Goal: Task Accomplishment & Management: Manage account settings

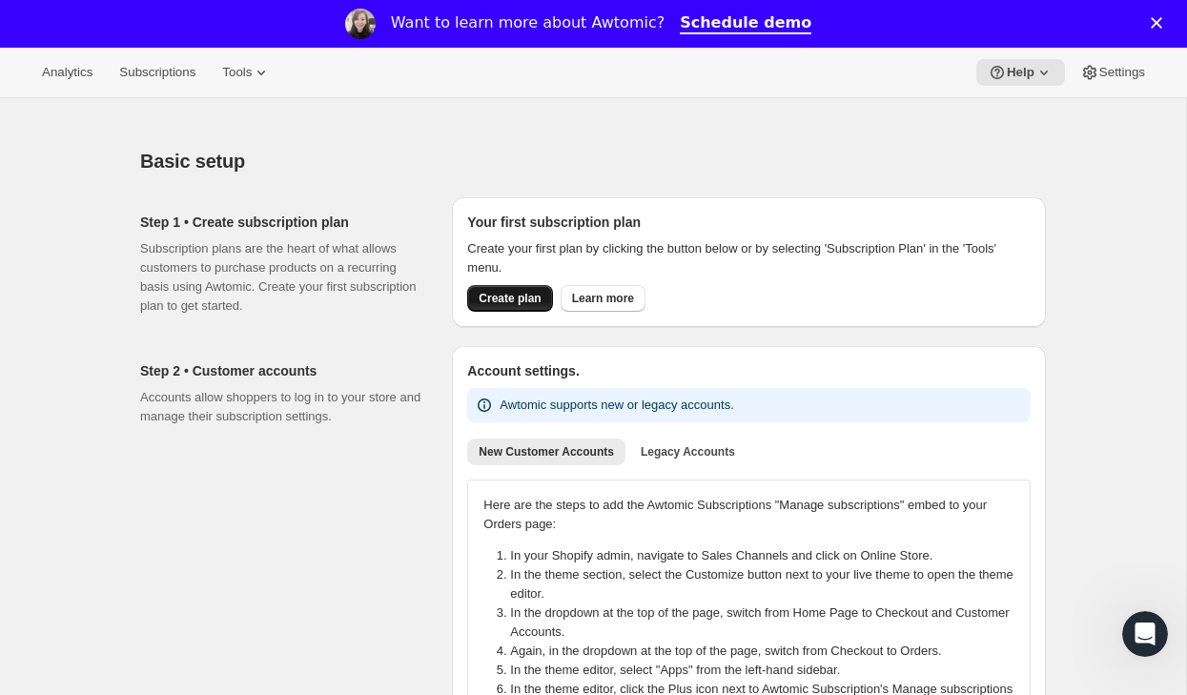
click at [511, 296] on span "Create plan" at bounding box center [509, 298] width 62 height 15
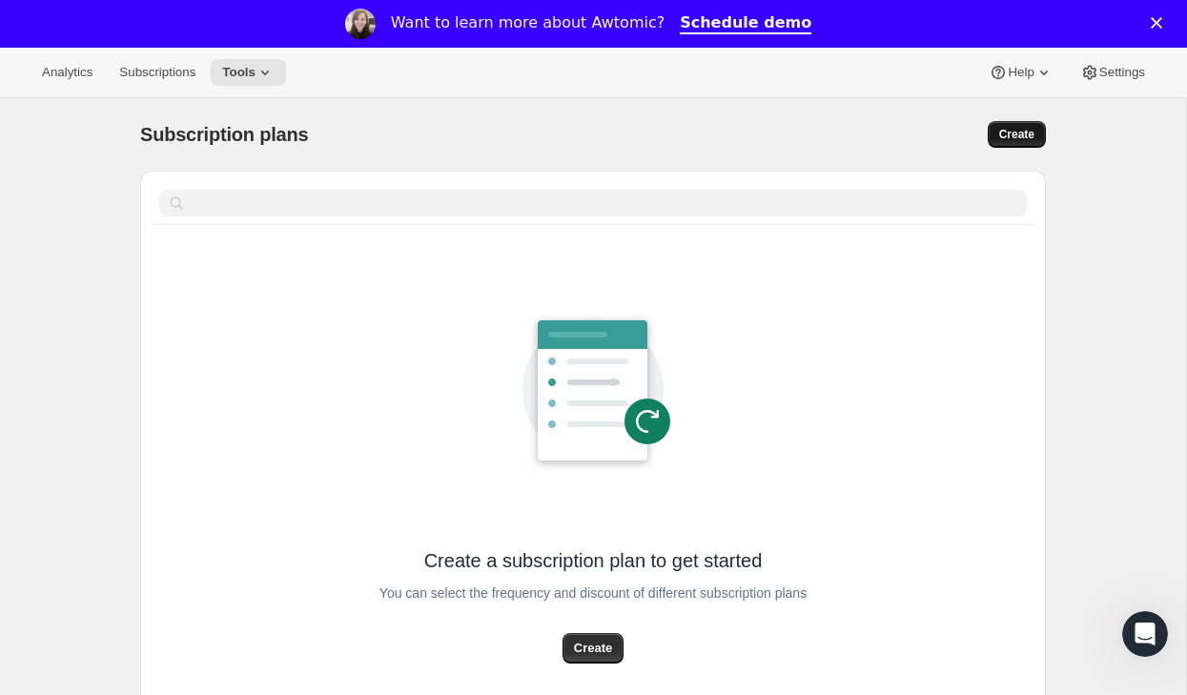
click at [1038, 125] on button "Create" at bounding box center [1016, 134] width 58 height 27
select select "WEEK"
select select "MONTH"
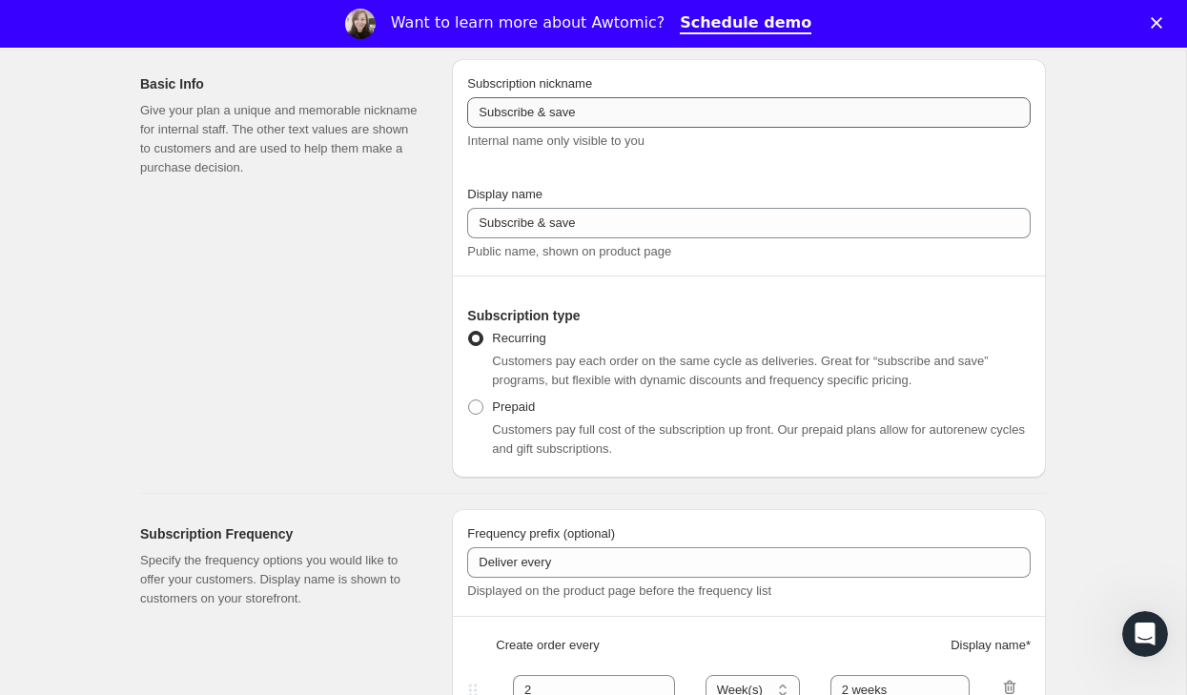
scroll to position [124, 0]
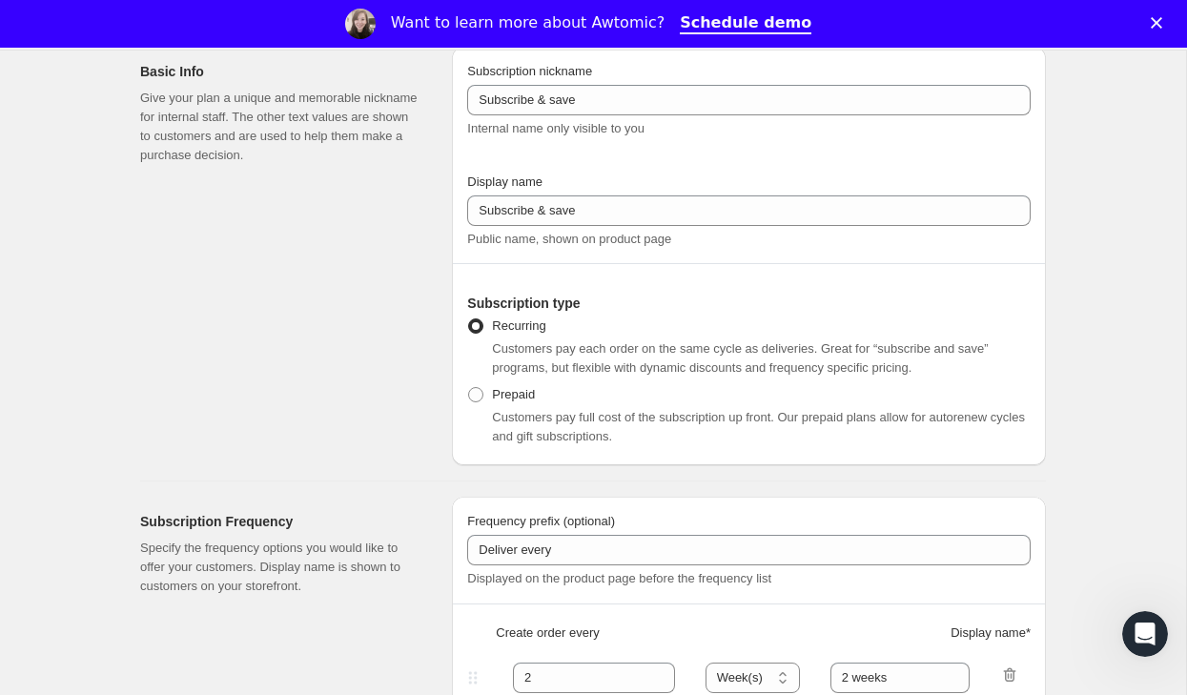
click at [297, 315] on div "Basic Info Give your plan a unique and memorable nickname for internal staff. T…" at bounding box center [288, 256] width 296 height 418
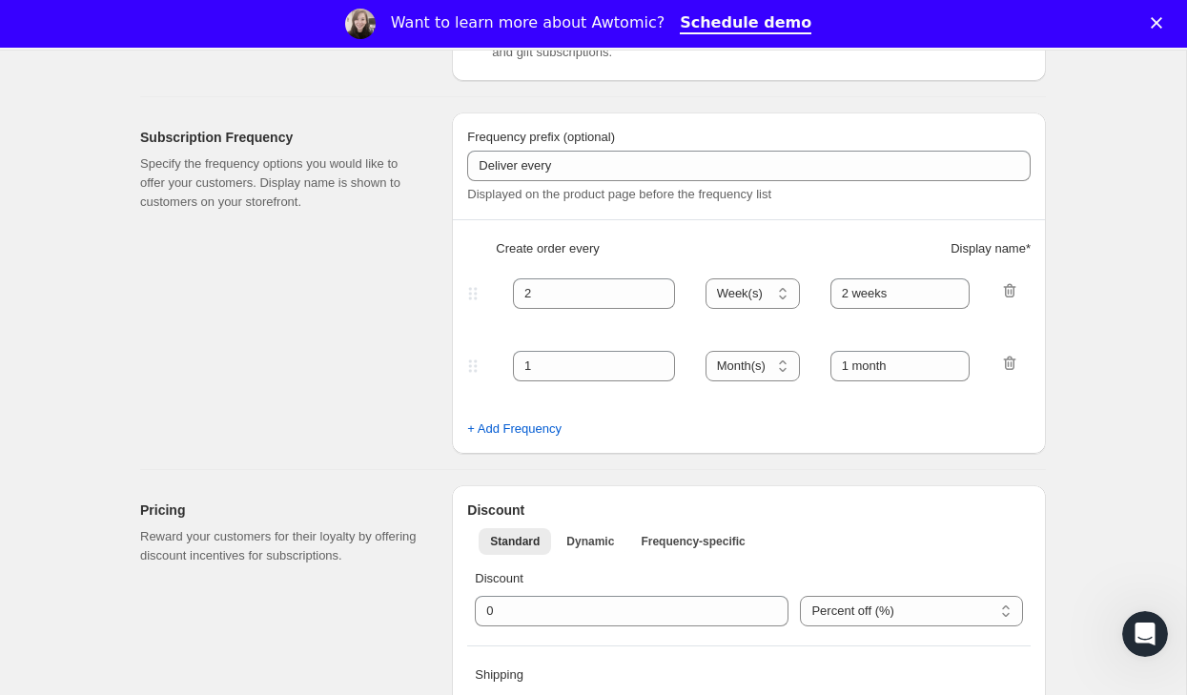
scroll to position [503, 0]
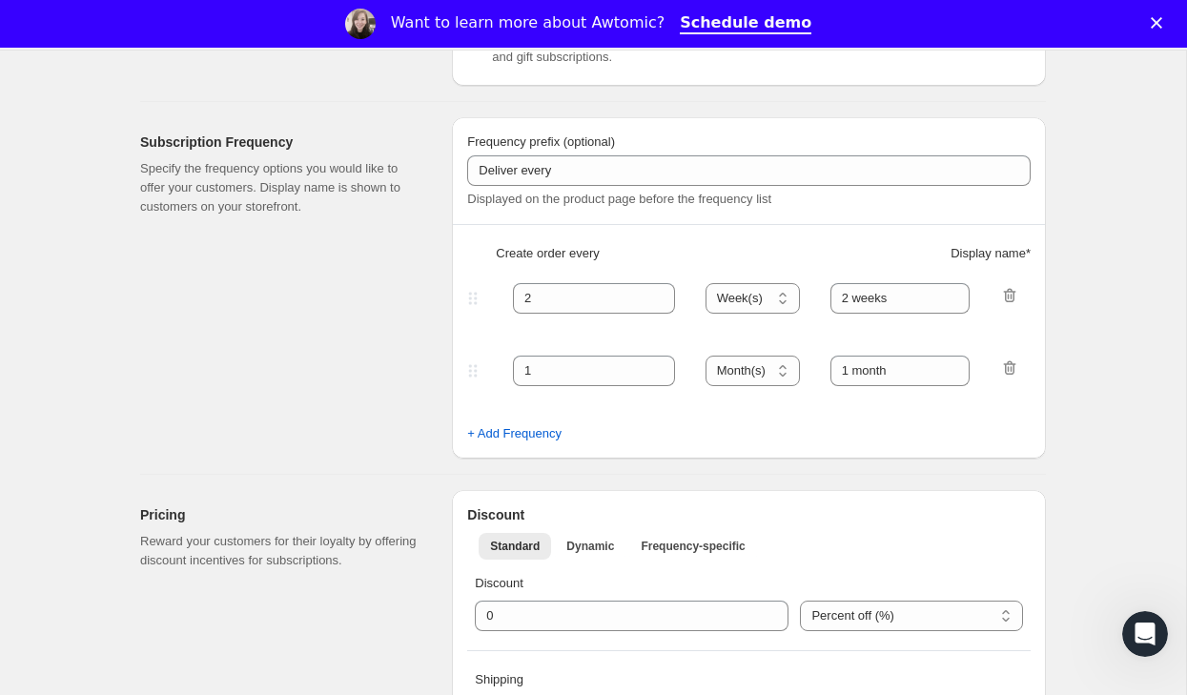
click at [297, 315] on div "Subscription Frequency Specify the frequency options you would like to offer yo…" at bounding box center [288, 287] width 296 height 341
click at [352, 378] on div "Subscription Frequency Specify the frequency options you would like to offer yo…" at bounding box center [288, 287] width 296 height 341
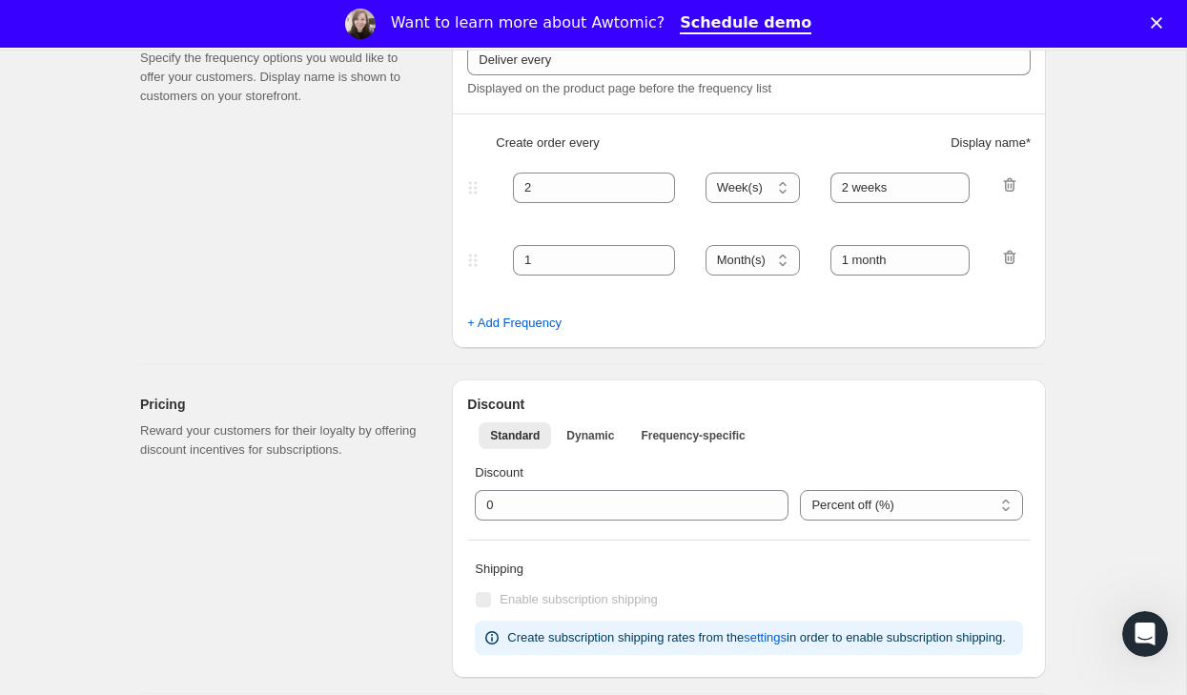
scroll to position [917, 0]
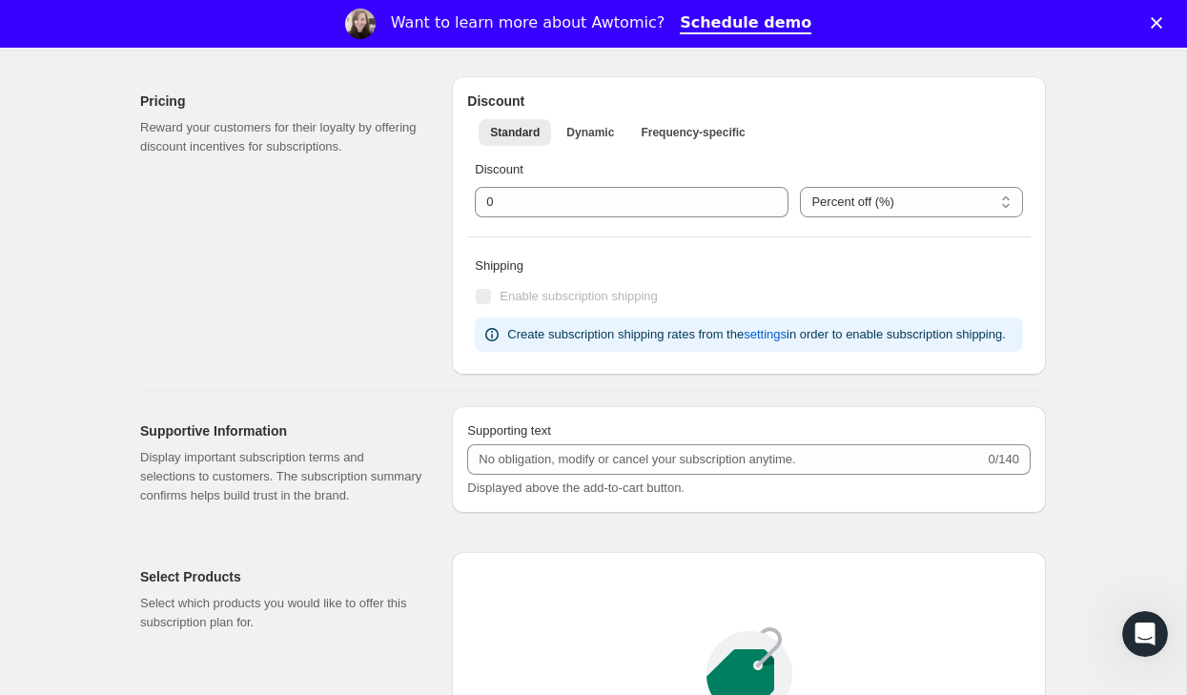
click at [352, 375] on div "Pricing Reward your customers for their loyalty by offering discount incentives…" at bounding box center [288, 225] width 296 height 298
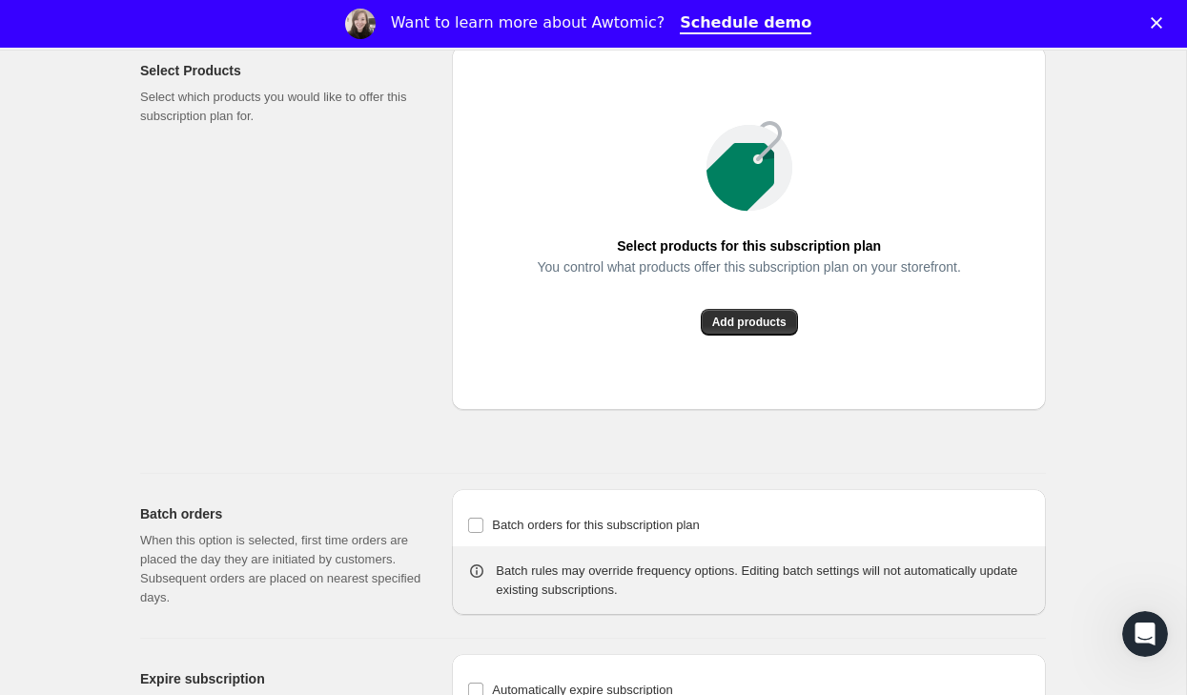
scroll to position [1314, 0]
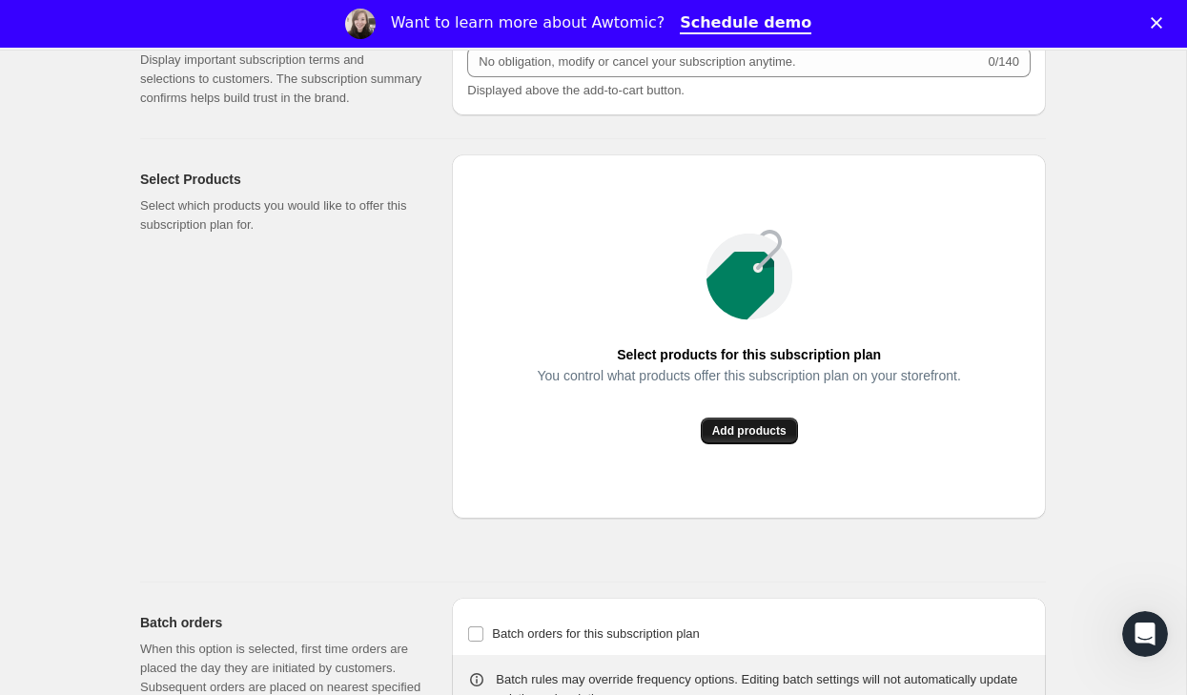
click at [770, 438] on span "Add products" at bounding box center [749, 430] width 74 height 15
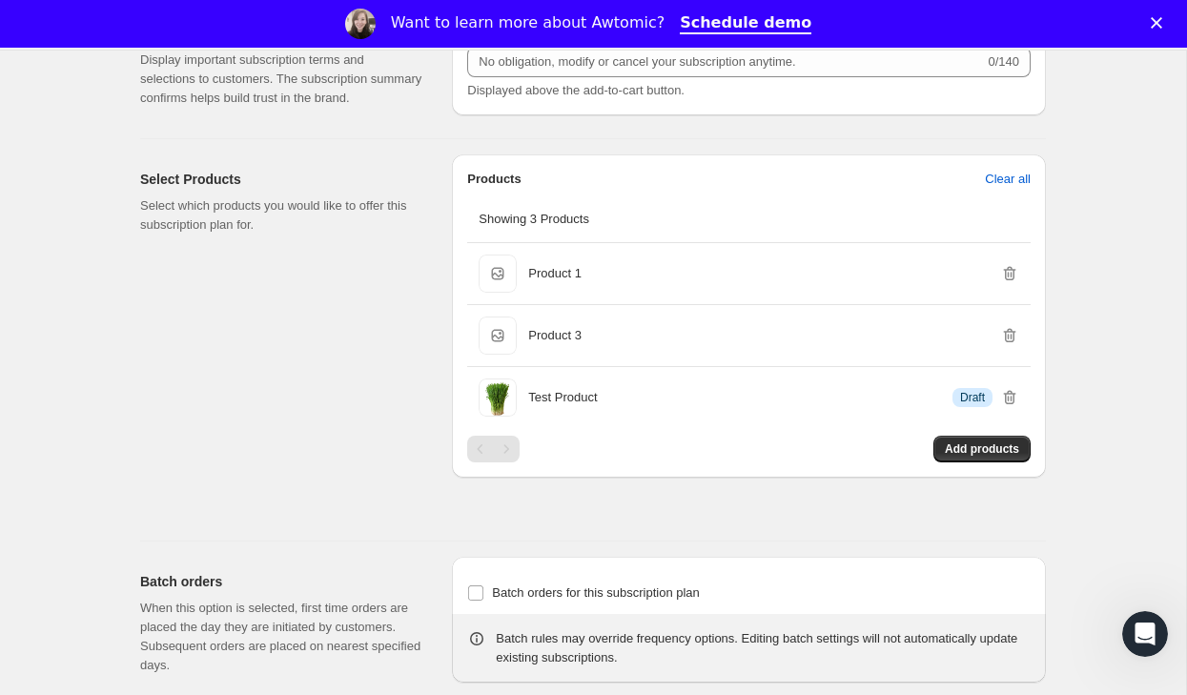
click at [266, 398] on div "Select Products Select which products you would like to offer this subscription…" at bounding box center [288, 339] width 296 height 371
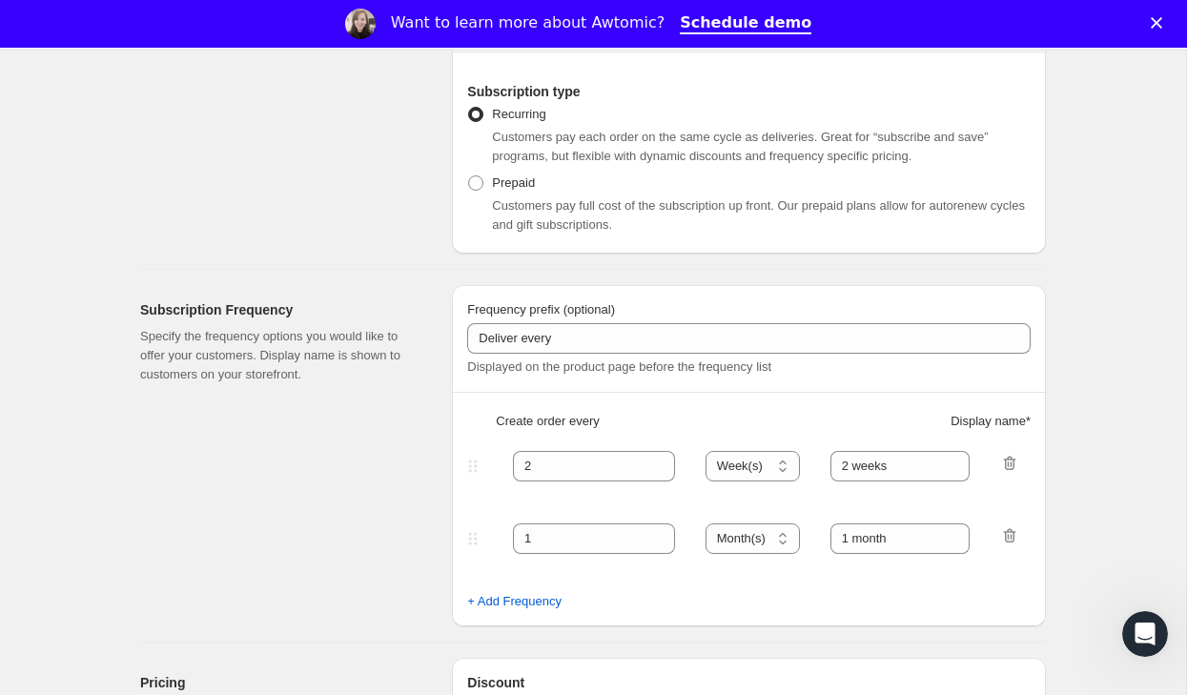
scroll to position [0, 0]
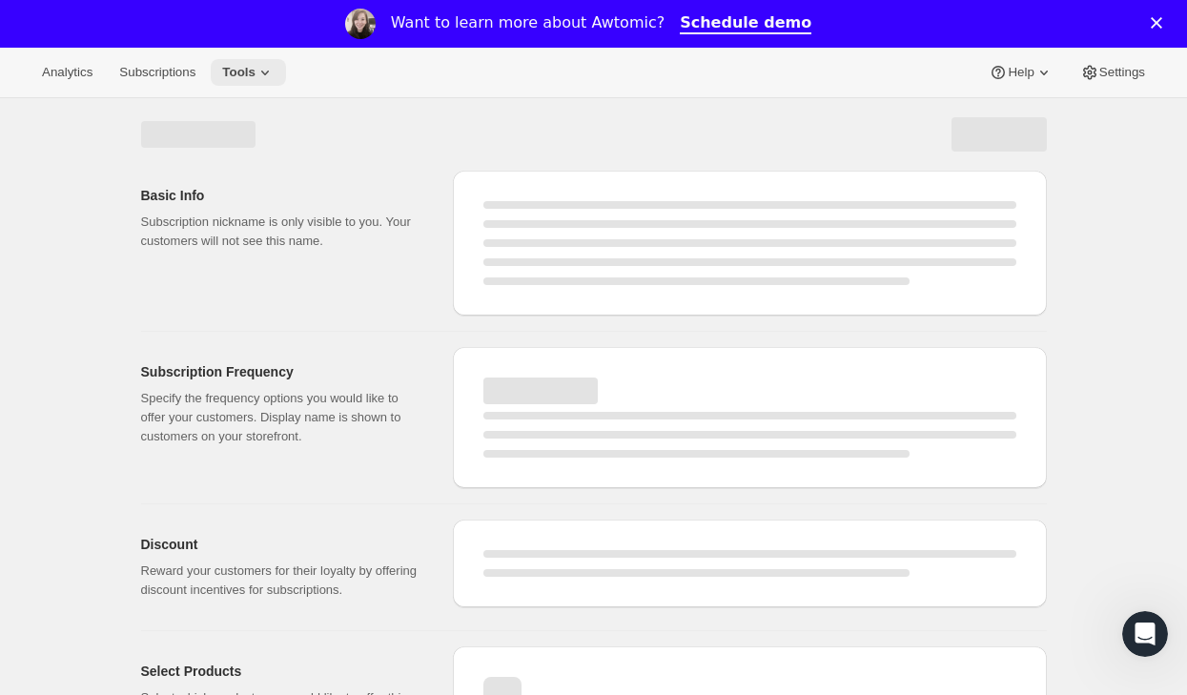
select select "WEEK"
select select "MONTH"
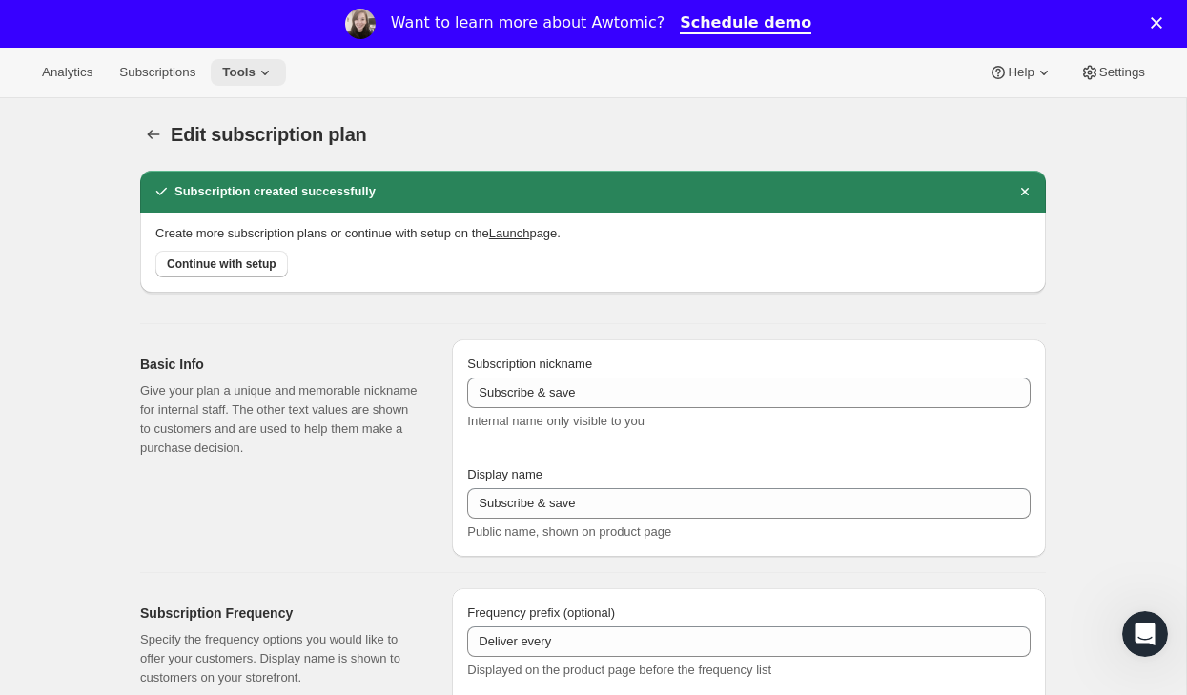
click at [244, 76] on span "Tools" at bounding box center [238, 72] width 33 height 15
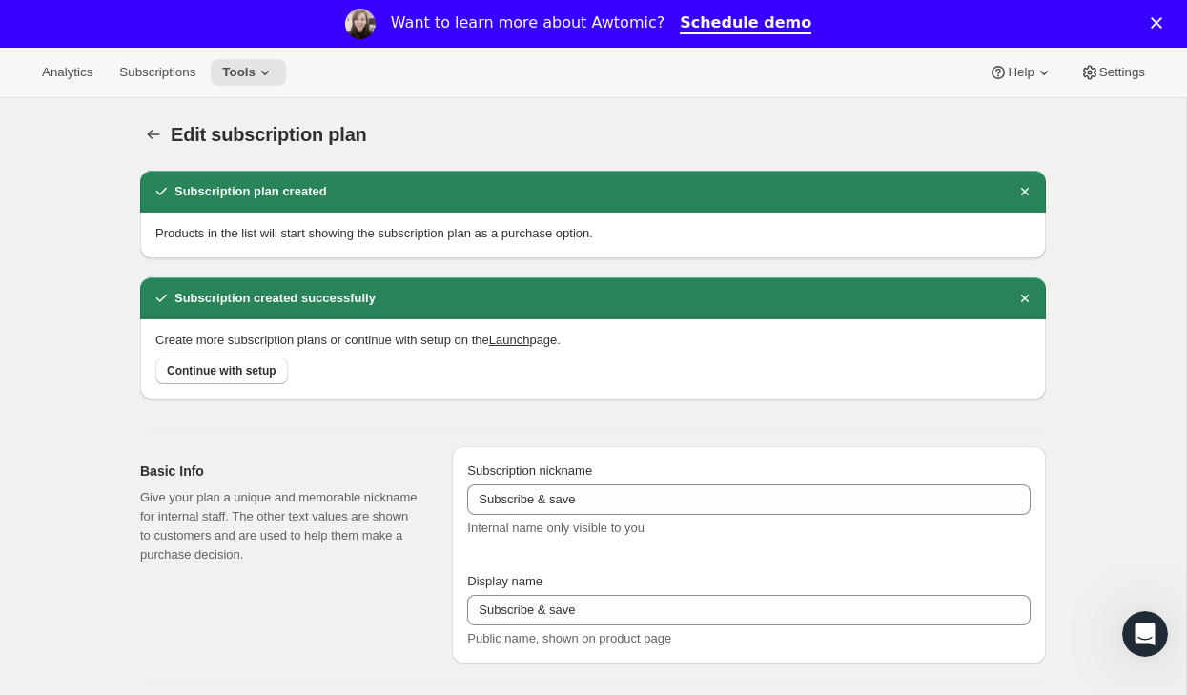
click at [1134, 86] on div "Analytics Subscriptions Tools Help Settings" at bounding box center [593, 73] width 1187 height 51
click at [1128, 81] on button "Settings" at bounding box center [1112, 72] width 88 height 27
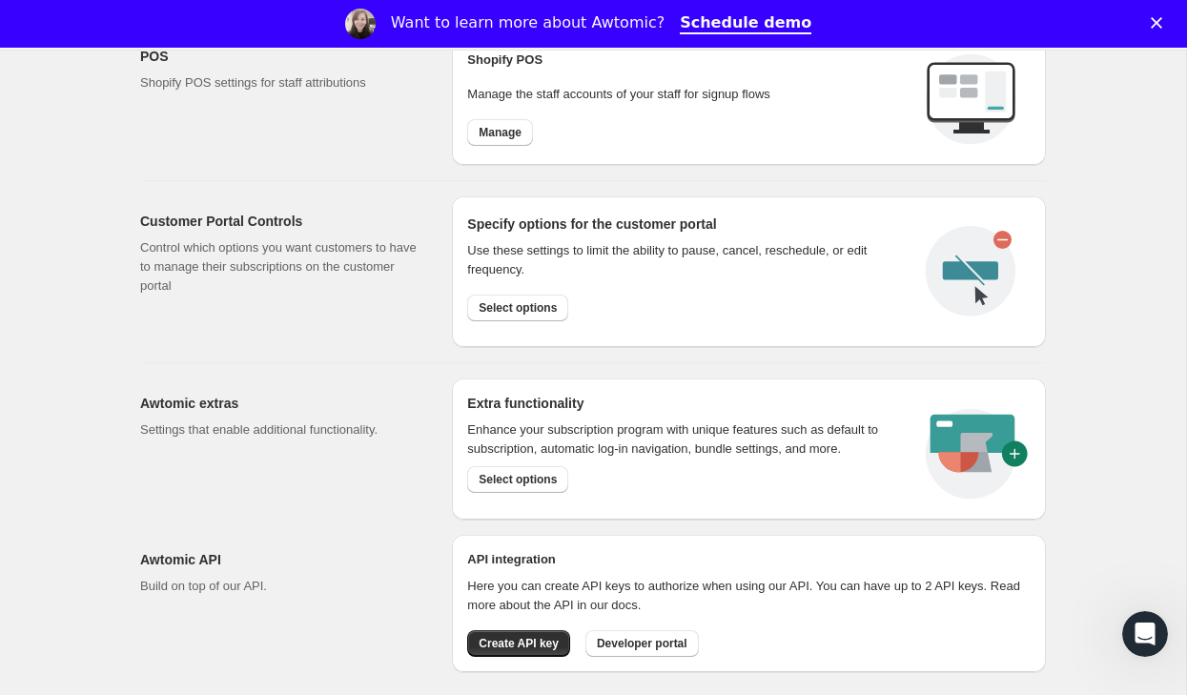
scroll to position [916, 0]
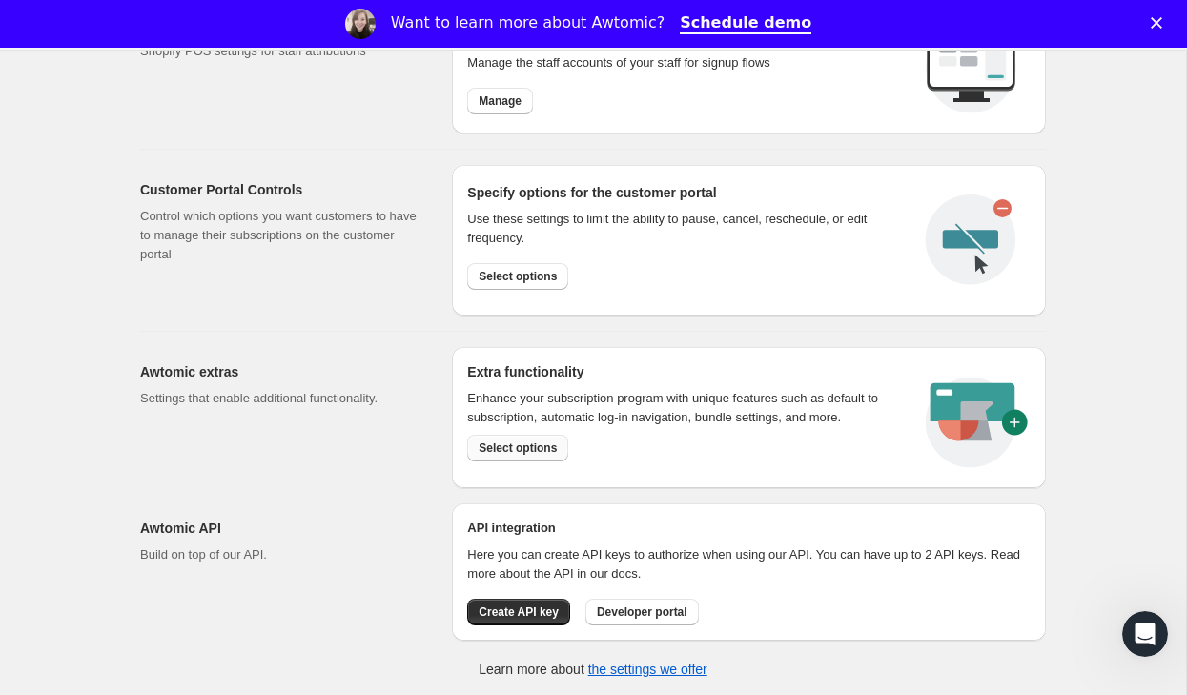
click at [553, 445] on span "Select options" at bounding box center [517, 447] width 78 height 15
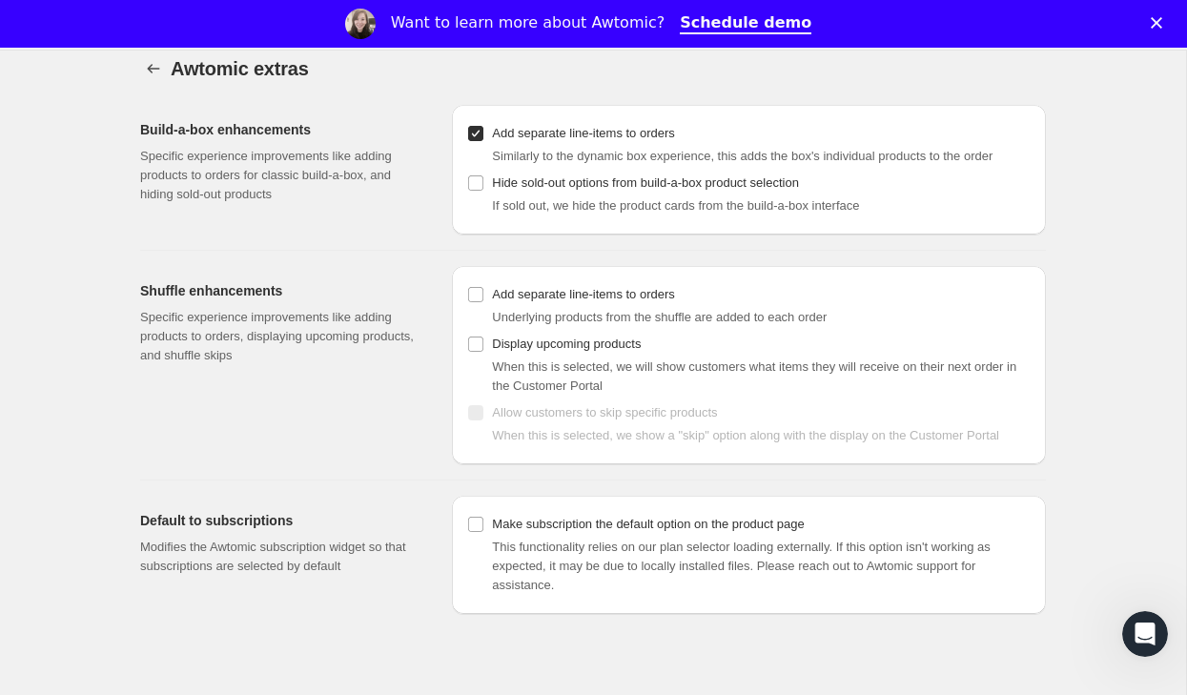
scroll to position [98, 0]
